Goal: Check status: Check status

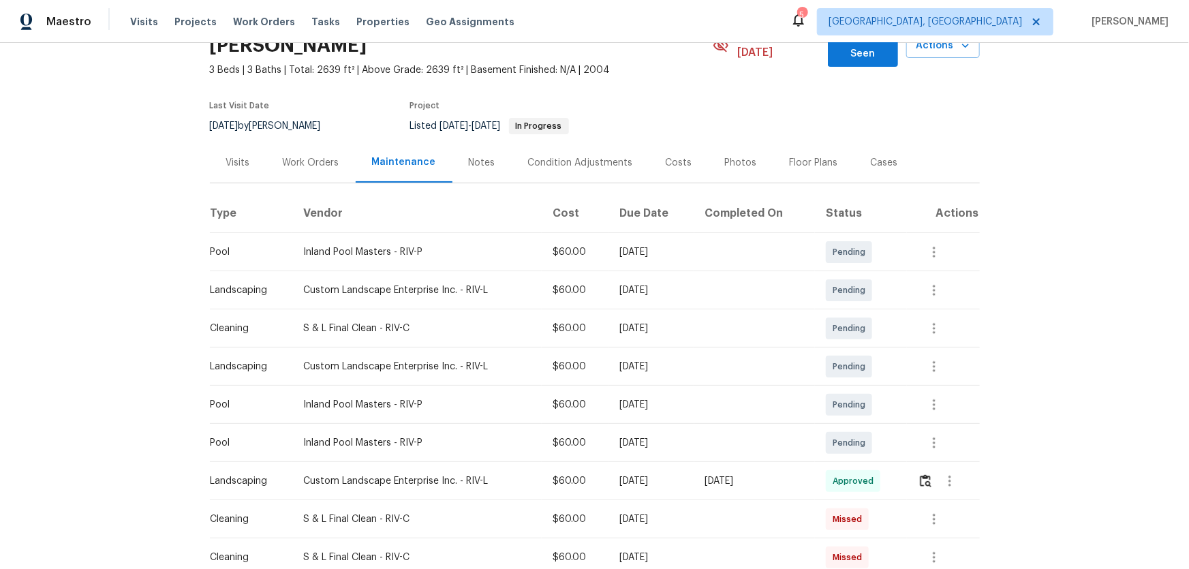
scroll to position [185, 0]
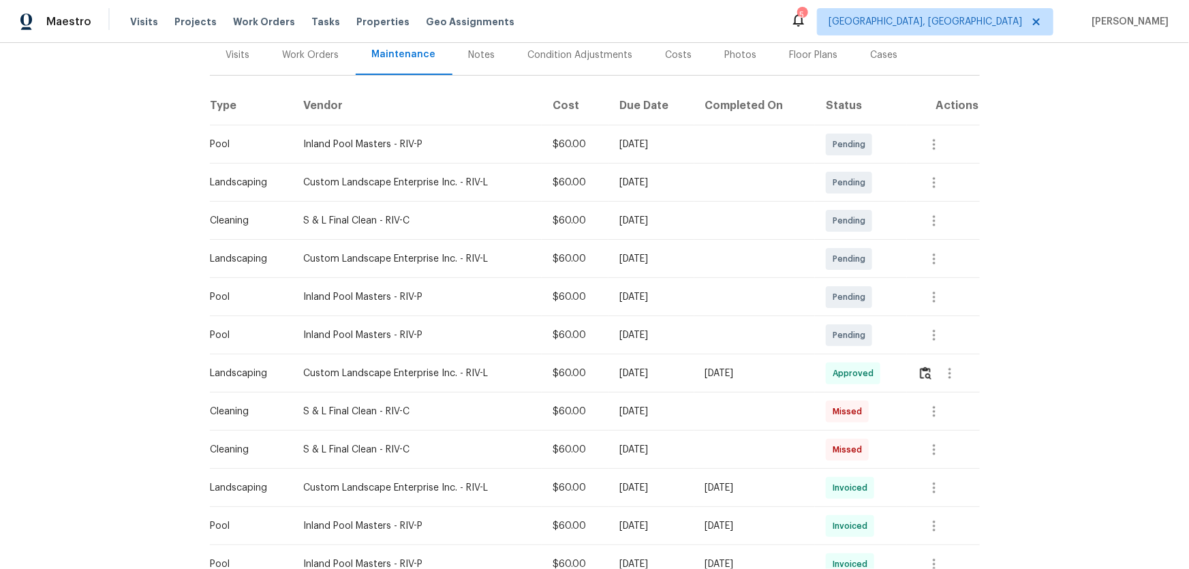
drag, startPoint x: 729, startPoint y: 366, endPoint x: 621, endPoint y: 362, distance: 108.4
click at [651, 362] on tr "Landscaping Custom Landscape Enterprise Inc. - RIV-L $60.00 [DATE] [DATE] Appro…" at bounding box center [595, 373] width 770 height 38
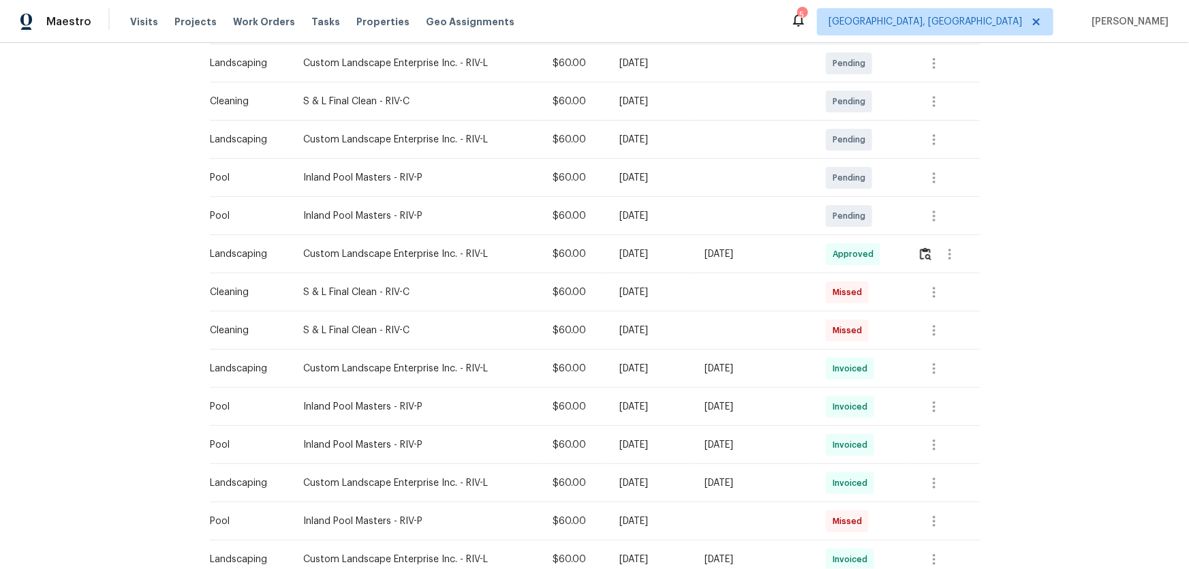
scroll to position [309, 0]
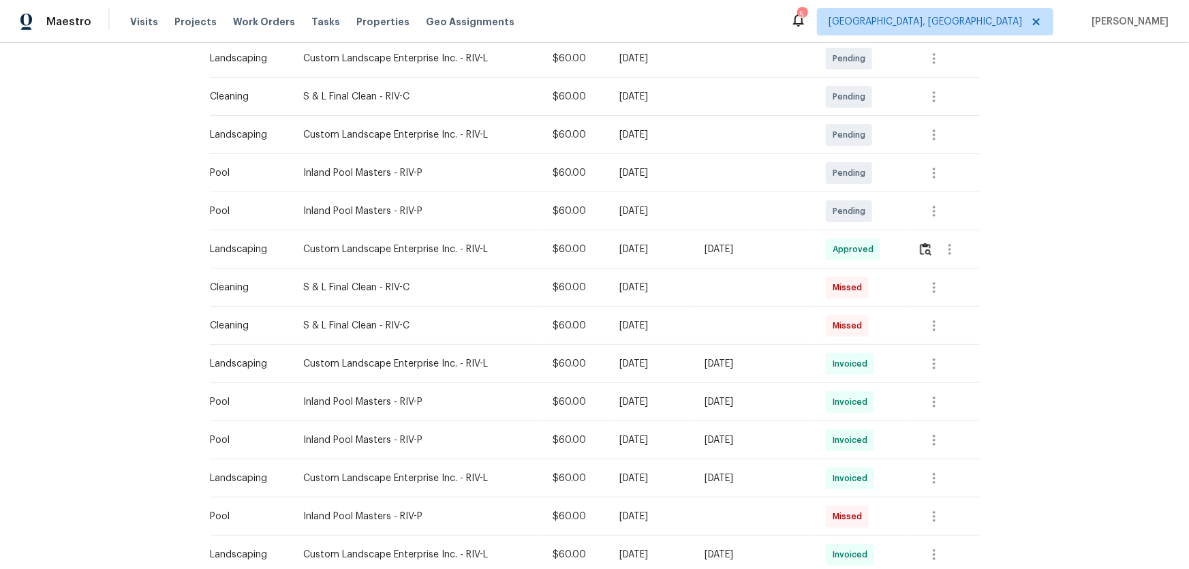
drag, startPoint x: 805, startPoint y: 386, endPoint x: 597, endPoint y: 397, distance: 208.1
click at [600, 396] on tr "Pool Inland Pool Masters - RIV-P $60.00 [DATE] [DATE] Invoiced" at bounding box center [595, 402] width 770 height 38
click at [943, 386] on button "button" at bounding box center [934, 402] width 33 height 33
click at [938, 409] on li "View details" at bounding box center [964, 410] width 95 height 22
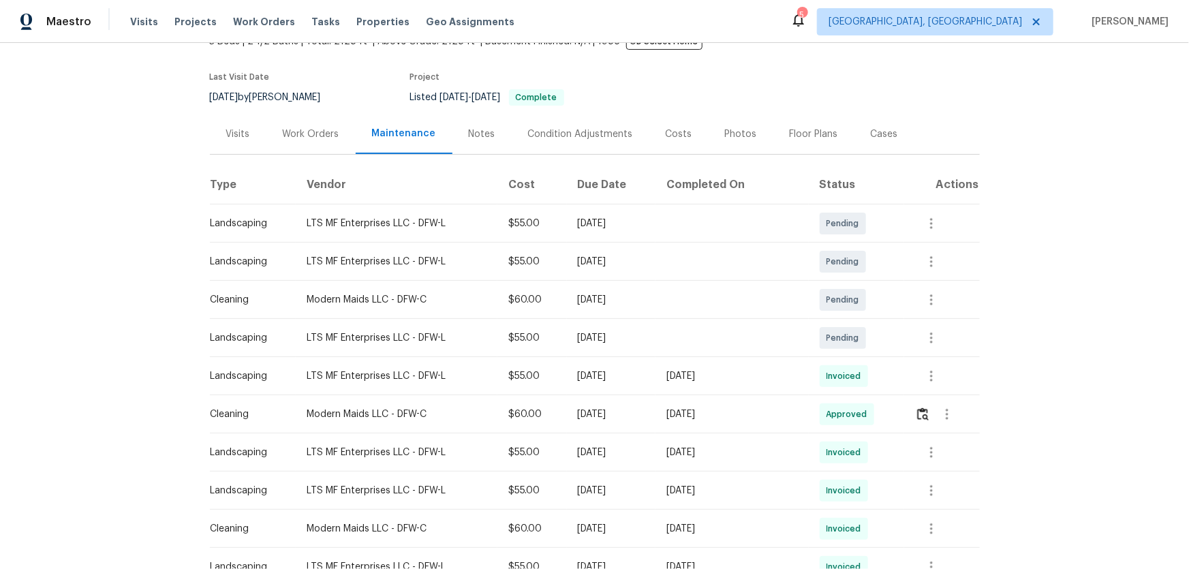
scroll to position [247, 0]
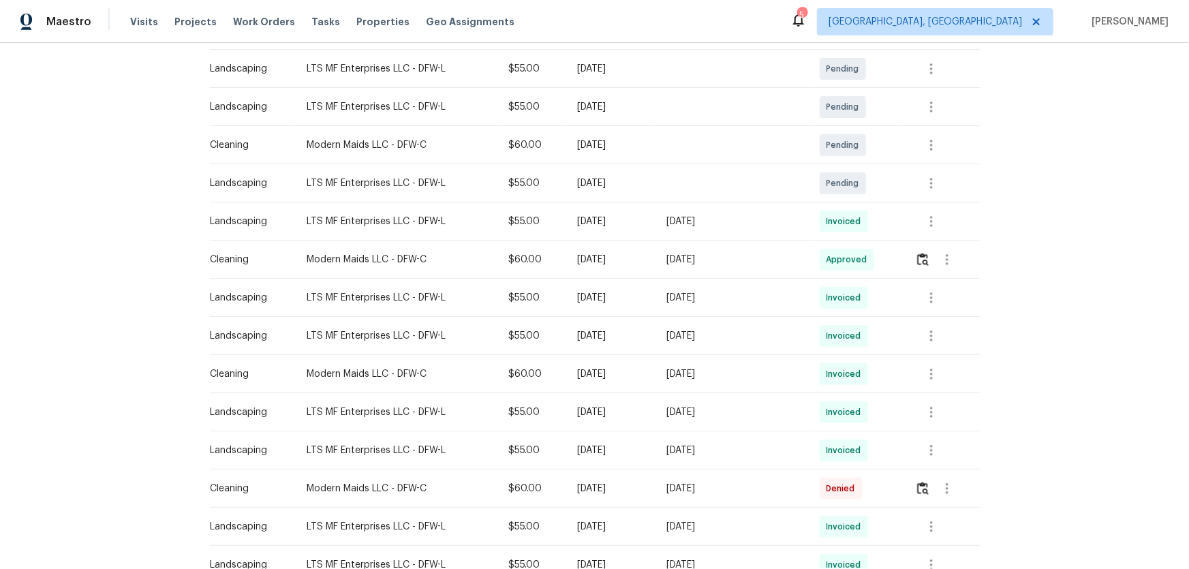
drag, startPoint x: 780, startPoint y: 264, endPoint x: 630, endPoint y: 273, distance: 150.2
click at [682, 271] on tr "Cleaning Modern Maids LLC - DFW-C $60.00 Mon, Aug 11 2025 Sun, Aug 17 2025 Appr…" at bounding box center [595, 260] width 770 height 38
click at [923, 262] on img "button" at bounding box center [923, 259] width 12 height 13
